Goal: Information Seeking & Learning: Check status

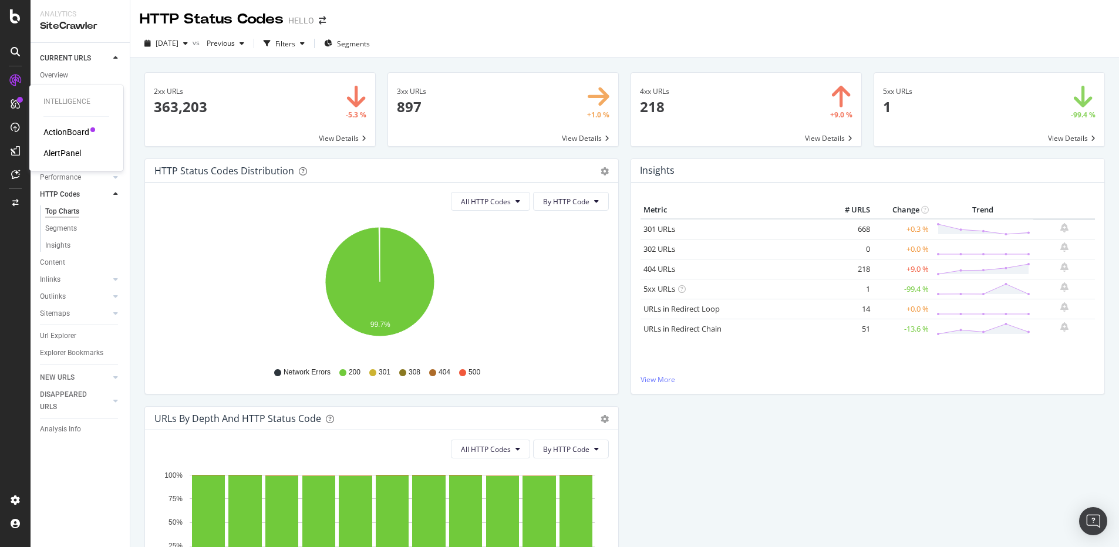
click at [60, 157] on div "AlertPanel" at bounding box center [62, 153] width 38 height 12
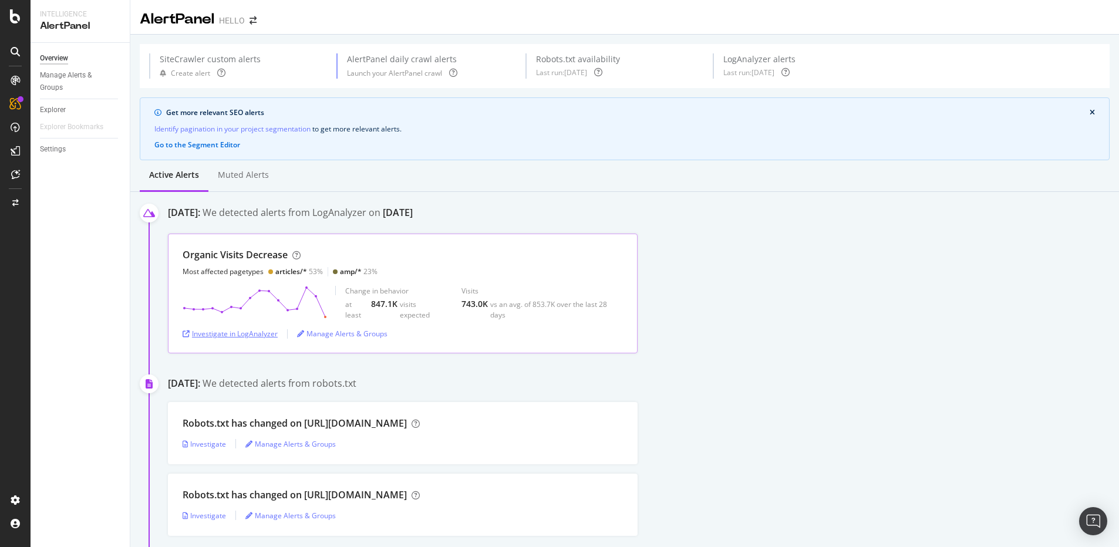
click at [215, 335] on div "Investigate in LogAnalyzer" at bounding box center [230, 334] width 95 height 10
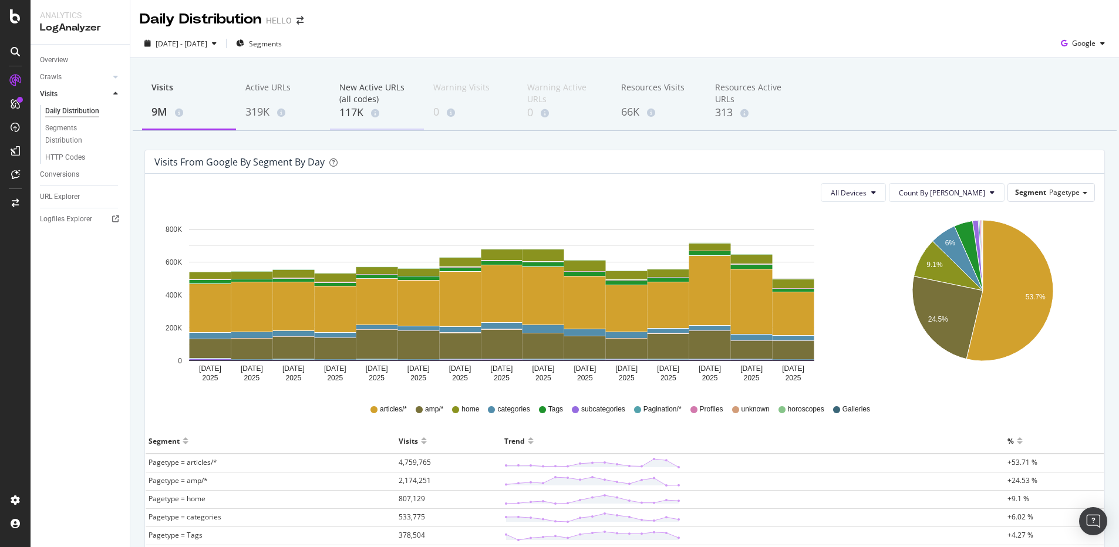
click at [336, 107] on div "New Active URLs (all codes) 117K" at bounding box center [377, 101] width 94 height 58
